Goal: Task Accomplishment & Management: Manage account settings

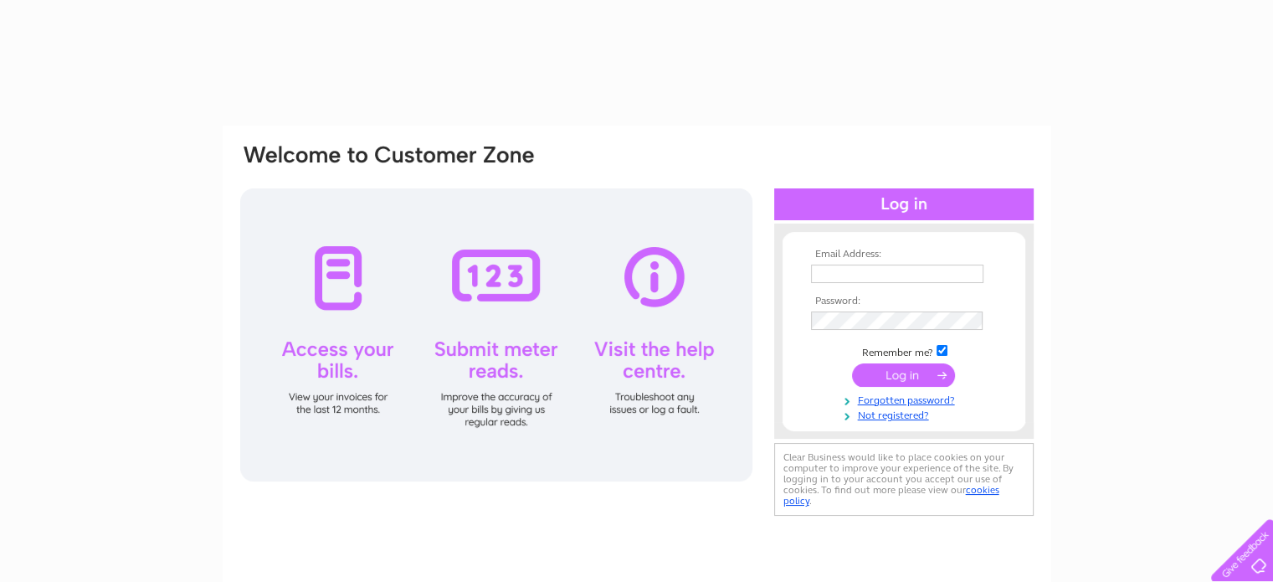
drag, startPoint x: 0, startPoint y: 0, endPoint x: 824, endPoint y: 279, distance: 869.5
click at [823, 279] on input "text" at bounding box center [897, 273] width 172 height 18
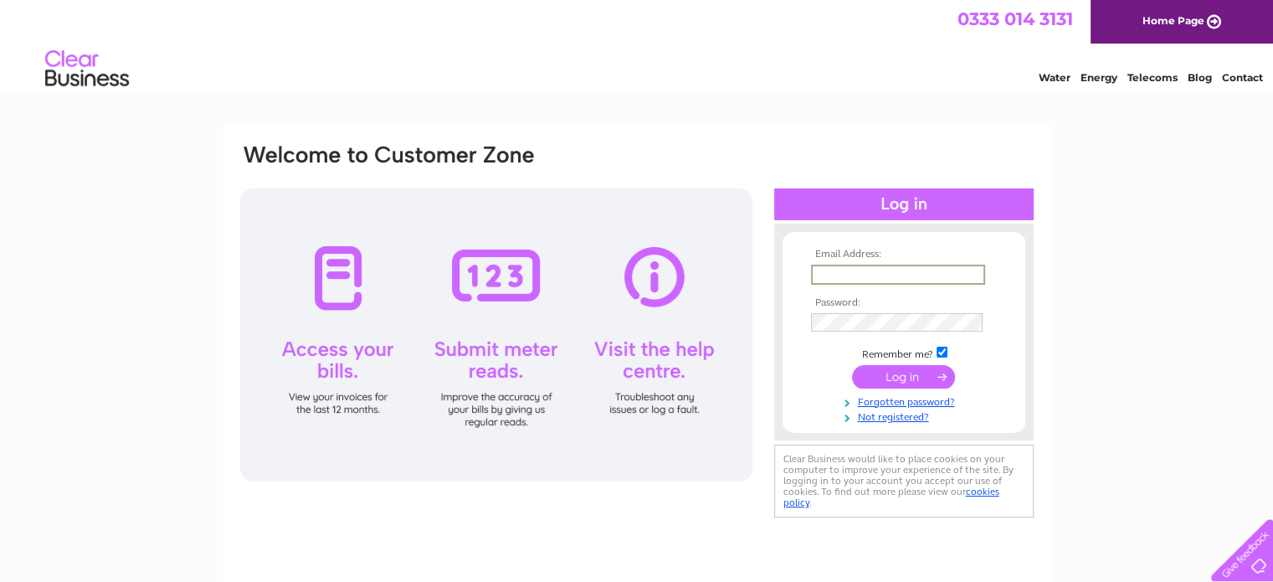
type input "[EMAIL_ADDRESS][DOMAIN_NAME]"
click at [884, 381] on input "submit" at bounding box center [903, 375] width 103 height 23
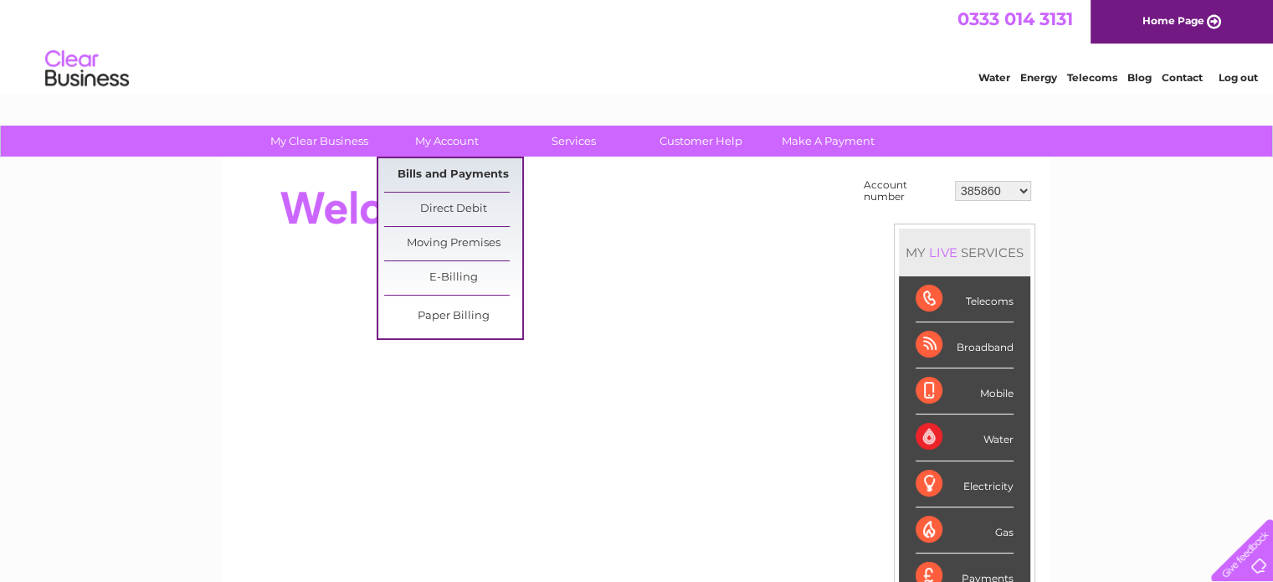
click at [462, 167] on link "Bills and Payments" at bounding box center [453, 174] width 138 height 33
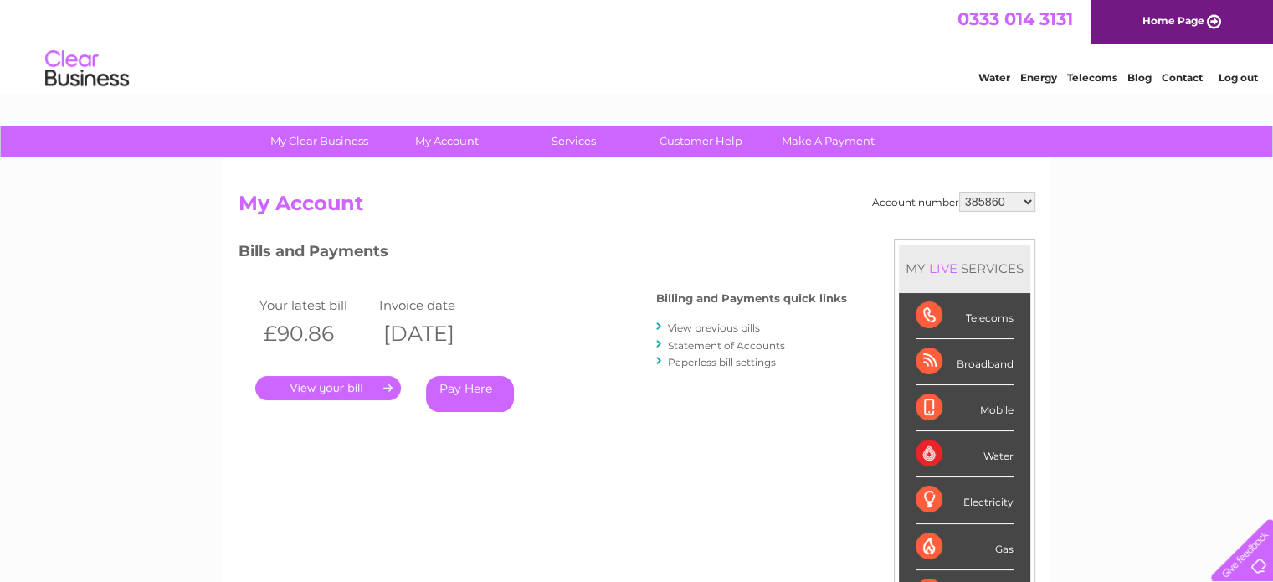
click at [321, 381] on link "." at bounding box center [328, 388] width 146 height 24
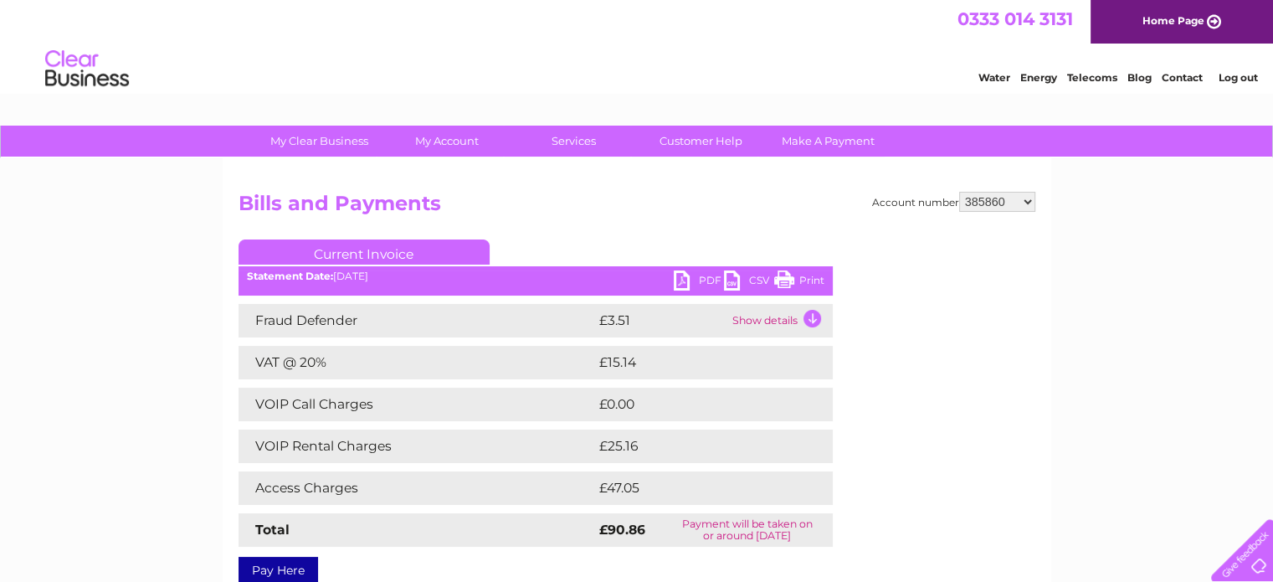
click at [696, 272] on link "PDF" at bounding box center [699, 282] width 50 height 24
